Goal: Navigation & Orientation: Go to known website

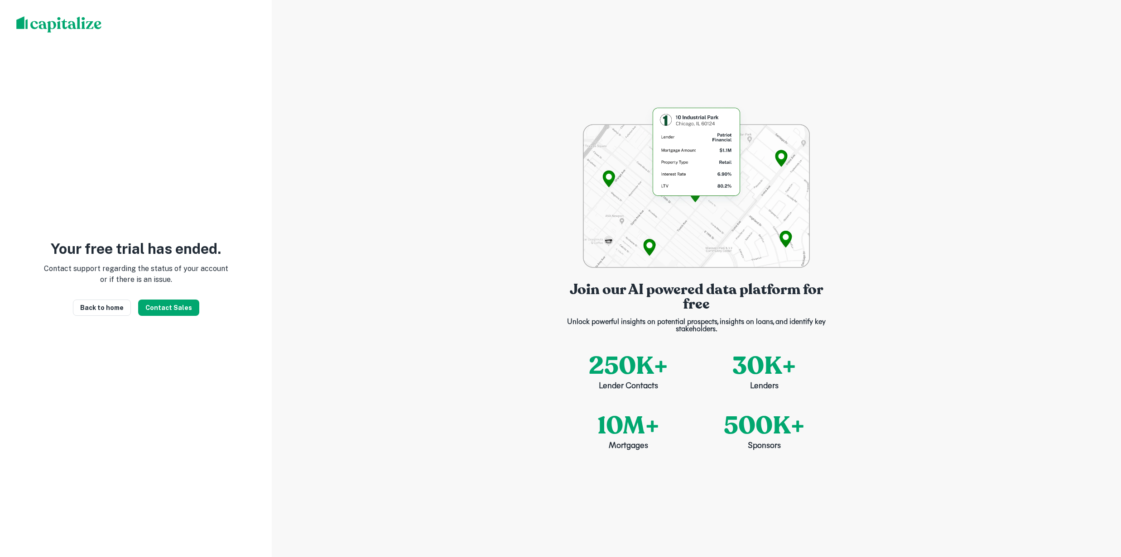
click at [523, 327] on div "Join our AI powered data platform for free Unlock powerful insights on potentia…" at bounding box center [696, 278] width 849 height 557
click at [108, 304] on link "Back to home" at bounding box center [102, 308] width 58 height 16
click at [117, 308] on link "Back to home" at bounding box center [102, 308] width 58 height 16
